Goal: Information Seeking & Learning: Compare options

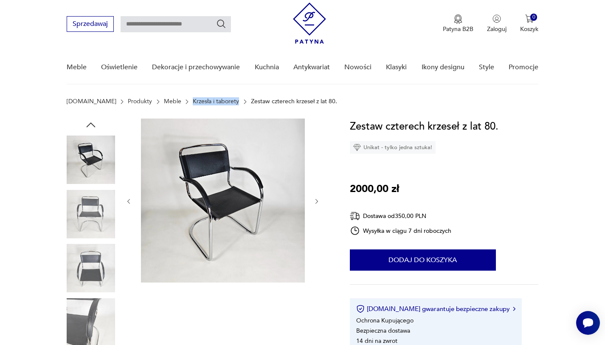
scroll to position [28, 0]
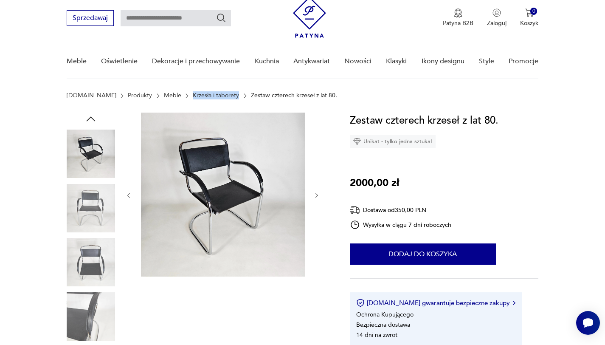
click at [314, 195] on icon "button" at bounding box center [316, 195] width 7 height 7
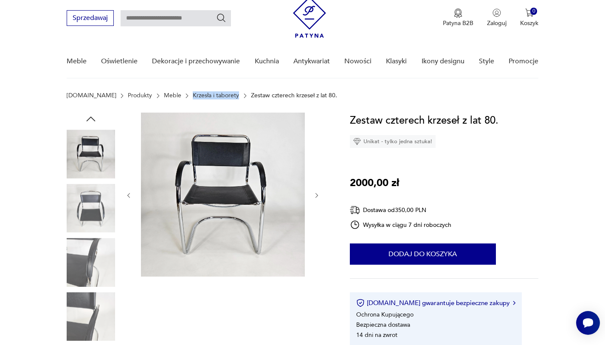
click at [314, 195] on icon "button" at bounding box center [316, 195] width 7 height 7
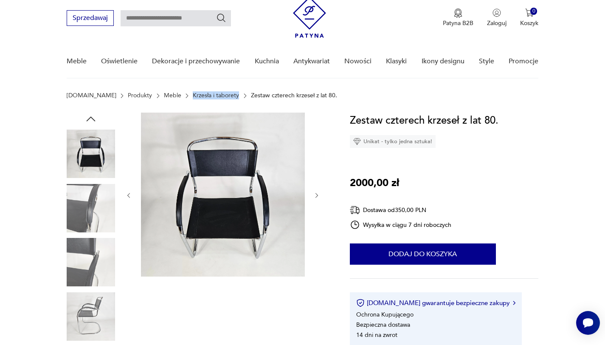
click at [314, 195] on icon "button" at bounding box center [316, 195] width 7 height 7
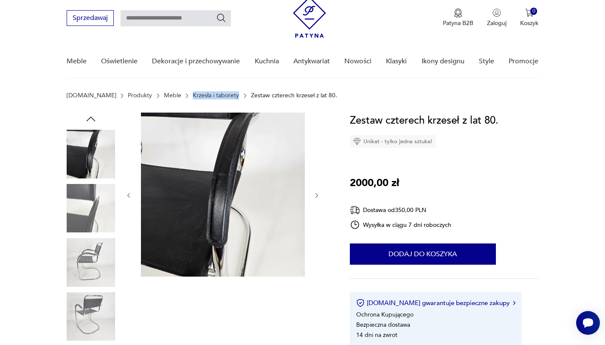
click at [314, 195] on icon "button" at bounding box center [316, 195] width 7 height 7
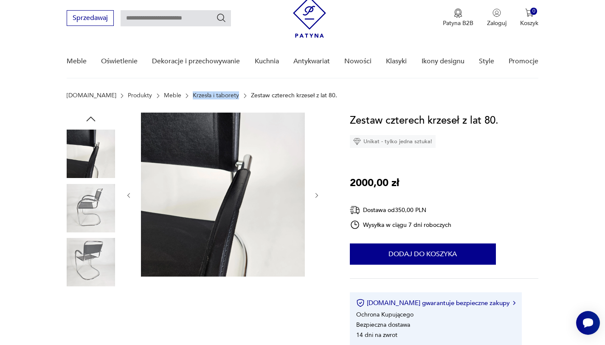
click at [314, 195] on icon "button" at bounding box center [316, 195] width 7 height 7
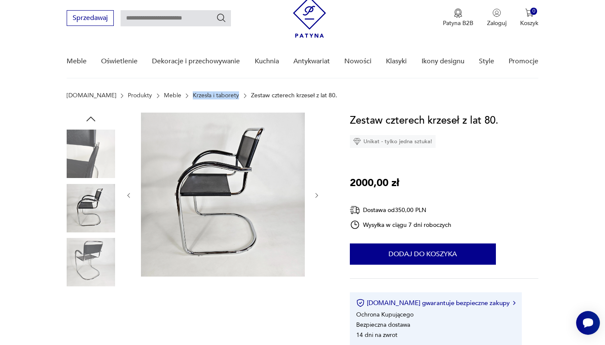
click at [314, 195] on icon "button" at bounding box center [316, 195] width 7 height 7
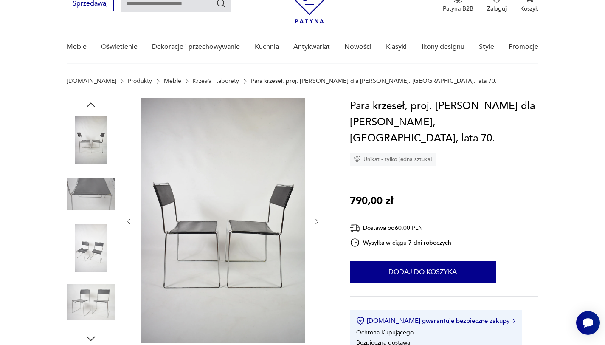
click at [93, 132] on img at bounding box center [91, 139] width 48 height 48
click at [90, 243] on img at bounding box center [91, 248] width 48 height 48
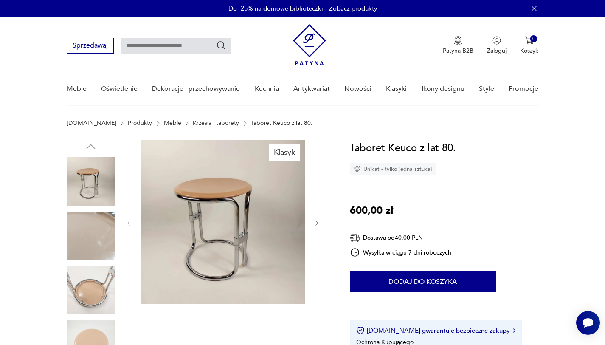
click at [318, 223] on icon "button" at bounding box center [316, 222] width 7 height 7
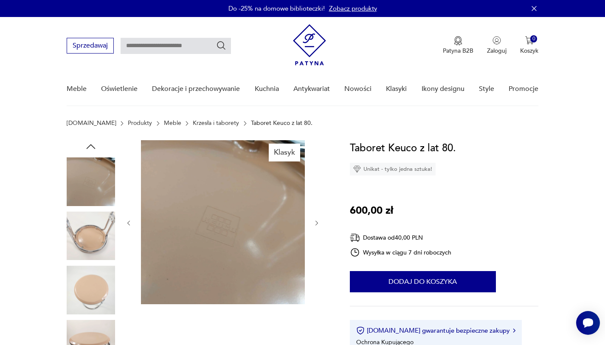
click at [318, 223] on icon "button" at bounding box center [316, 222] width 7 height 7
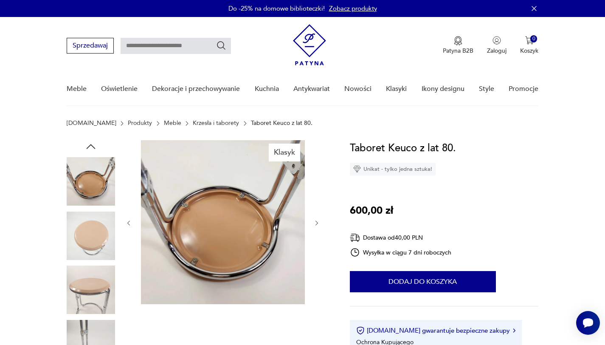
click at [318, 223] on icon "button" at bounding box center [316, 222] width 7 height 7
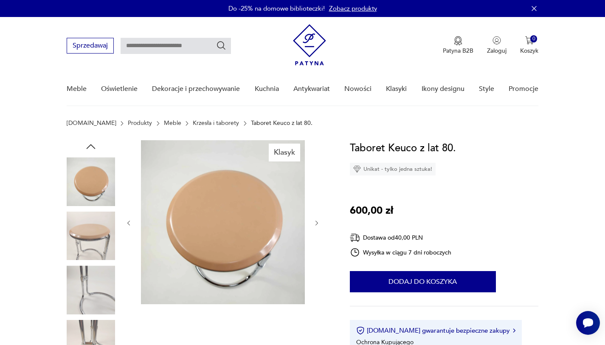
click at [318, 223] on icon "button" at bounding box center [316, 222] width 7 height 7
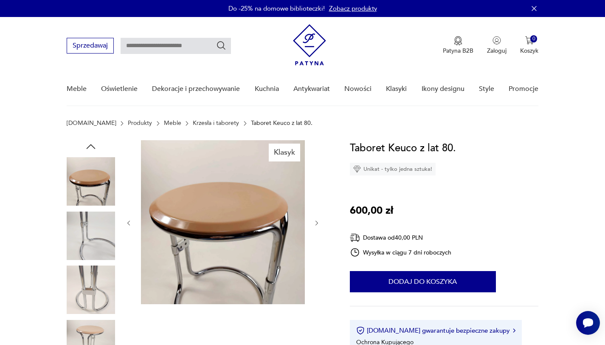
click at [318, 223] on icon "button" at bounding box center [316, 222] width 7 height 7
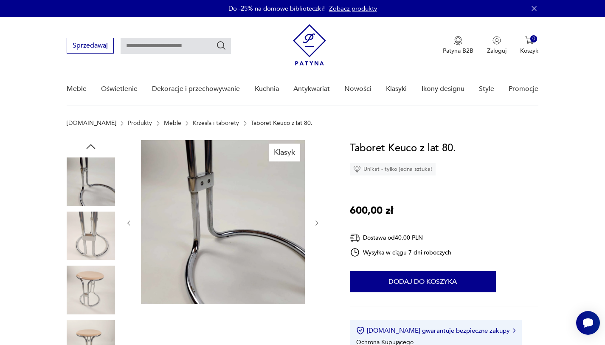
click at [318, 223] on icon "button" at bounding box center [316, 222] width 7 height 7
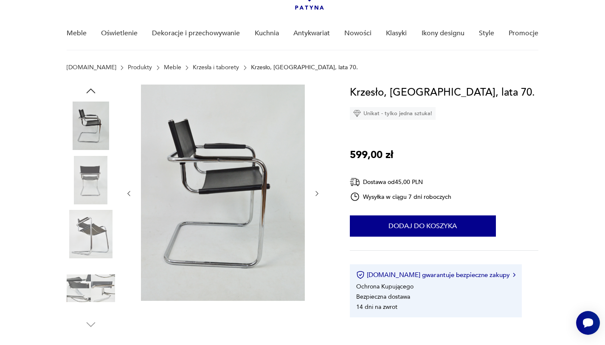
click at [318, 191] on icon "button" at bounding box center [316, 193] width 7 height 7
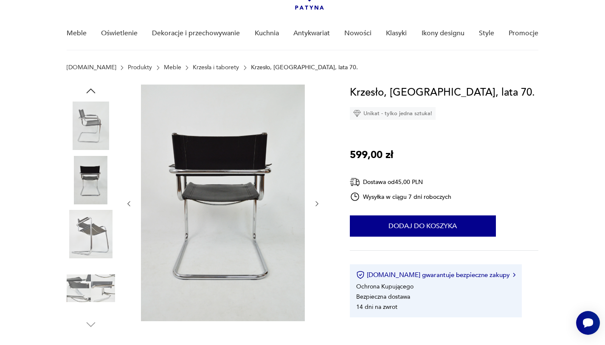
click at [318, 191] on div at bounding box center [222, 203] width 195 height 238
click at [315, 207] on button "button" at bounding box center [316, 204] width 7 height 8
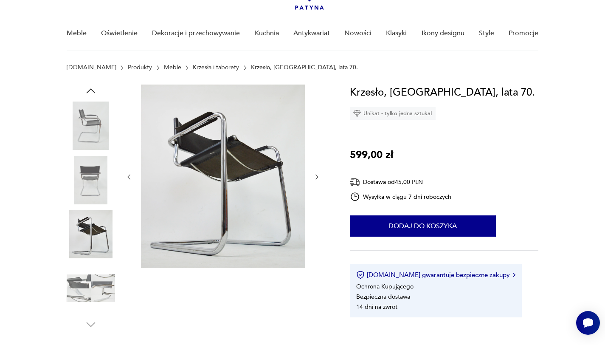
click at [315, 207] on div at bounding box center [222, 176] width 195 height 185
click at [317, 175] on icon "button" at bounding box center [316, 176] width 7 height 7
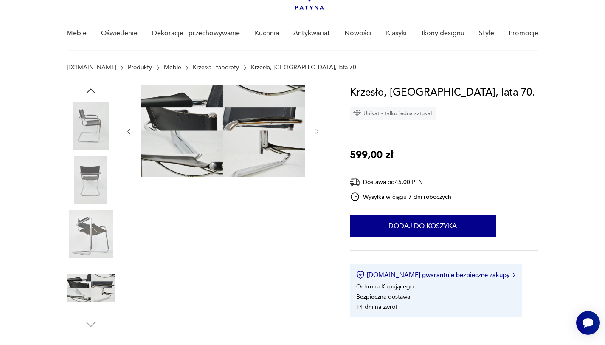
click at [317, 175] on div at bounding box center [222, 131] width 195 height 94
click at [82, 121] on img at bounding box center [91, 125] width 48 height 48
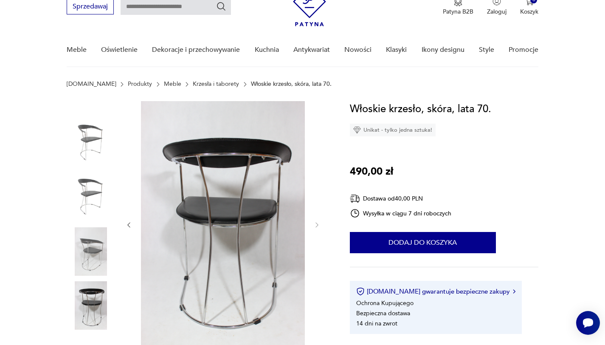
scroll to position [42, 0]
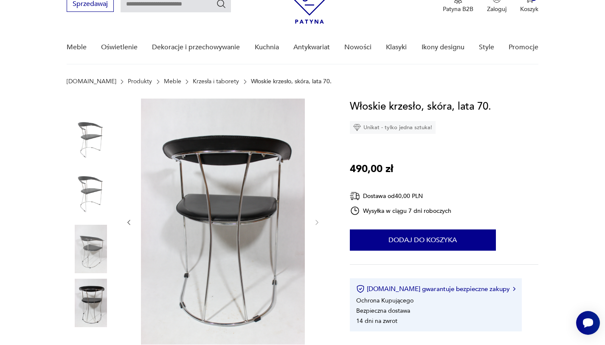
click at [93, 194] on img at bounding box center [91, 194] width 48 height 48
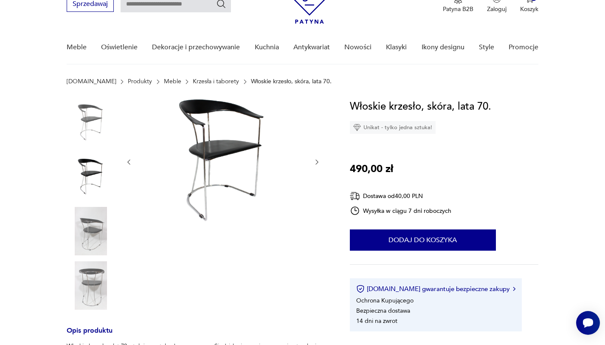
click at [85, 248] on img at bounding box center [91, 231] width 48 height 48
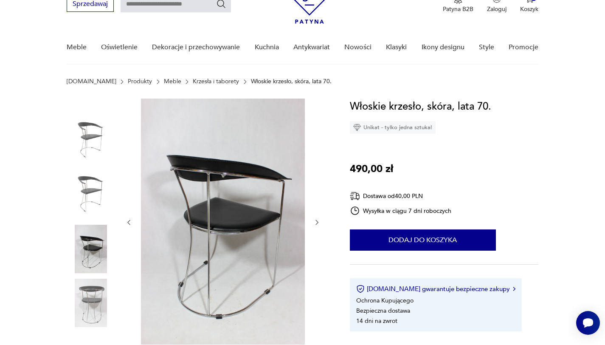
click at [88, 302] on img at bounding box center [91, 302] width 48 height 48
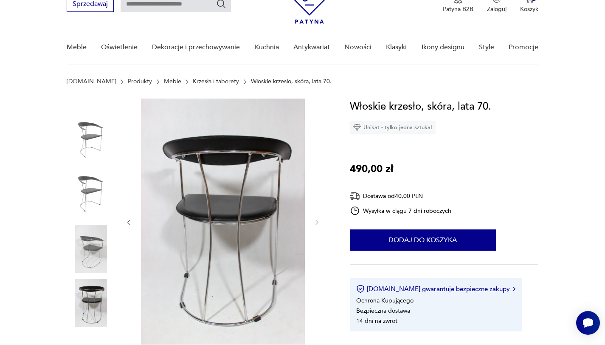
click at [90, 248] on img at bounding box center [91, 249] width 48 height 48
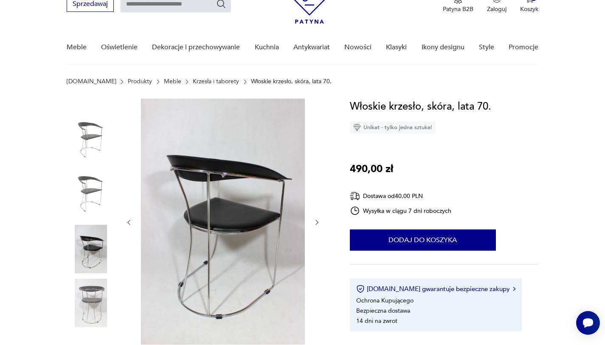
click at [90, 179] on img at bounding box center [91, 194] width 48 height 48
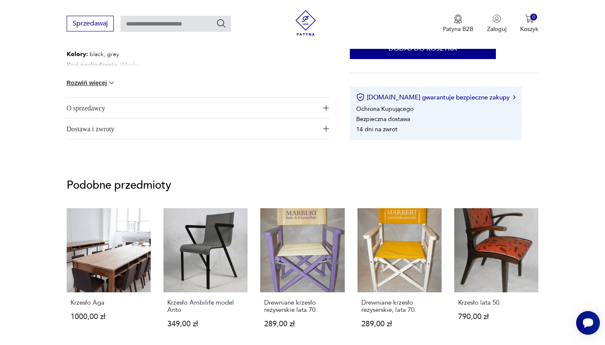
scroll to position [49, 0]
